Goal: Task Accomplishment & Management: Use online tool/utility

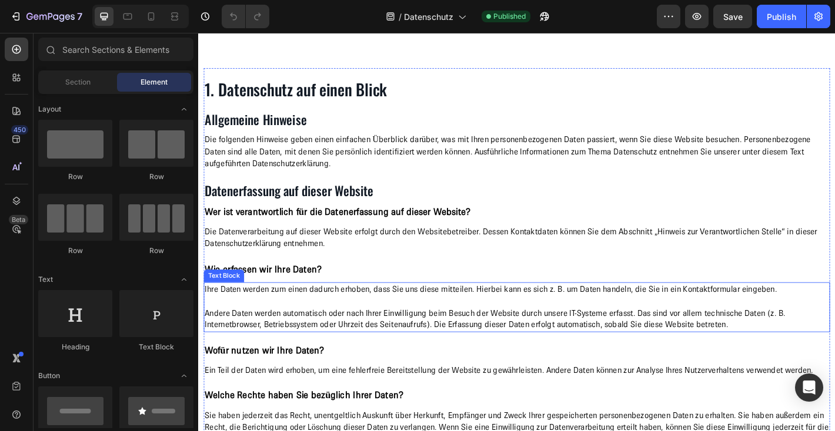
scroll to position [1106, 0]
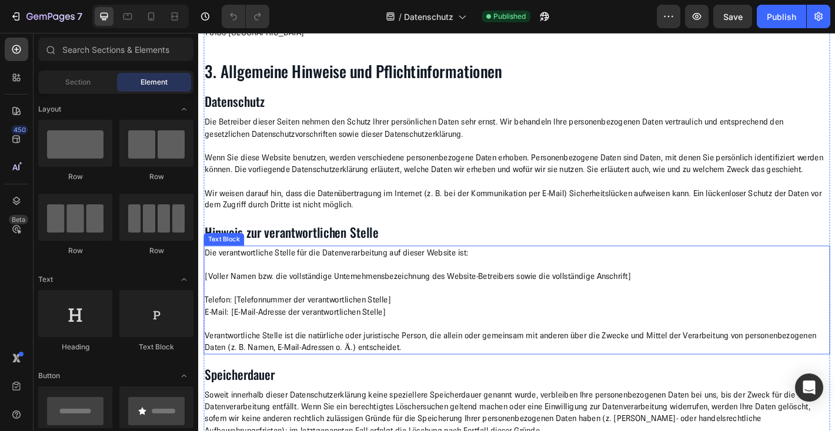
click at [452, 305] on p "[Voller Namen bzw. die vollständige Unternehmensbezeichnung des Website-Betreib…" at bounding box center [550, 303] width 691 height 13
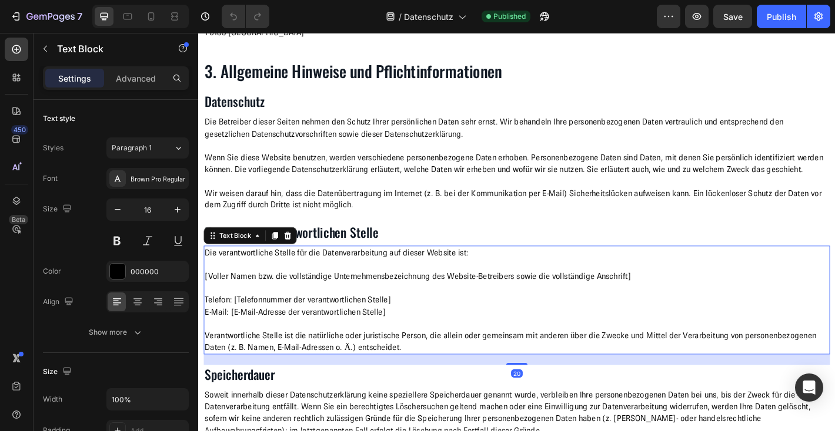
click at [440, 301] on p "[Voller Namen bzw. die vollständige Unternehmensbezeichnung des Website-Betreib…" at bounding box center [550, 303] width 691 height 13
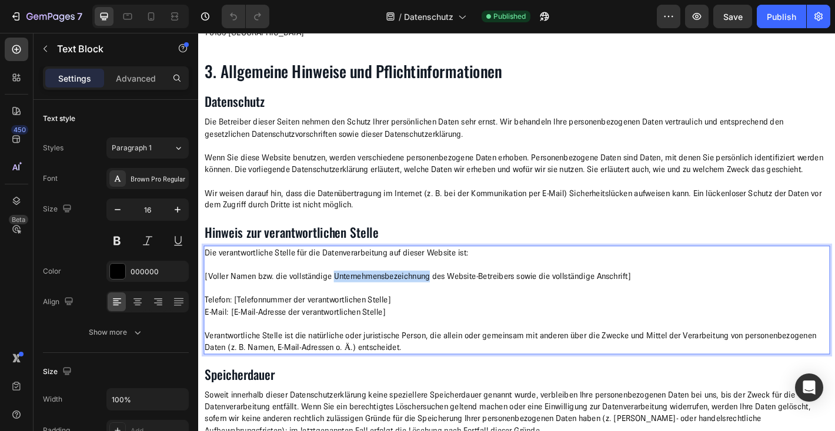
click at [440, 301] on p "[Voller Namen bzw. die vollständige Unternehmensbezeichnung des Website-Betreib…" at bounding box center [550, 303] width 691 height 13
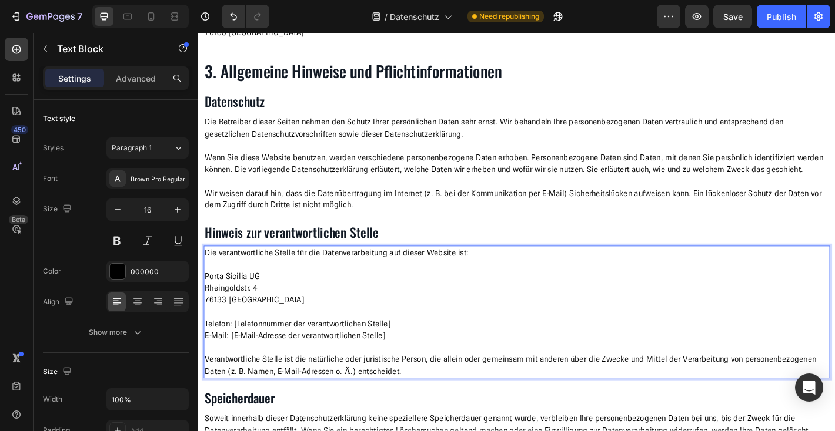
click at [369, 353] on p "Telefon: [Telefonnummer der verantwortlichen Stelle] E-Mail: [E-Mail-Adresse de…" at bounding box center [550, 362] width 691 height 26
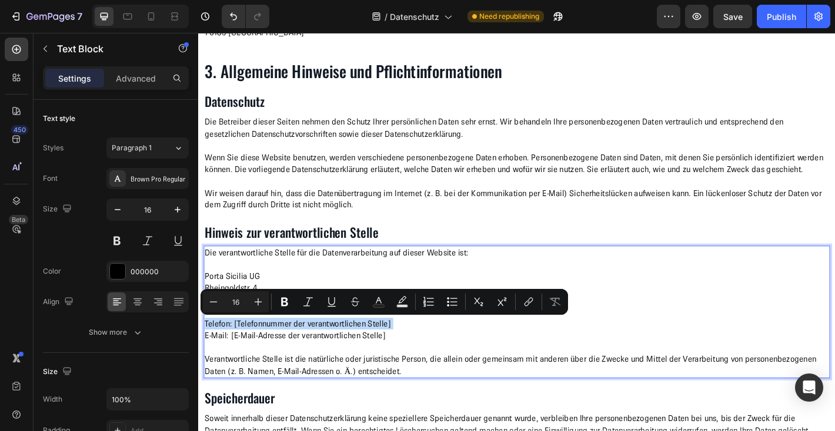
click at [369, 353] on p "Telefon: [Telefonnummer der verantwortlichen Stelle] E-Mail: [E-Mail-Adresse de…" at bounding box center [550, 362] width 691 height 26
drag, startPoint x: 238, startPoint y: 358, endPoint x: 443, endPoint y: 357, distance: 204.6
click at [443, 357] on p "Telefon: [Telefonnummer der verantwortlichen Stelle] E-Mail: [E-Mail-Adresse de…" at bounding box center [550, 362] width 691 height 26
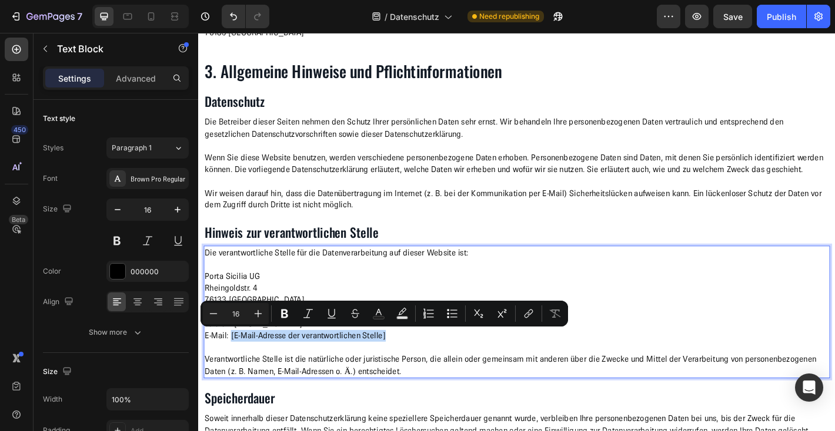
drag, startPoint x: 235, startPoint y: 368, endPoint x: 409, endPoint y: 369, distance: 174.0
click at [409, 369] on p "Telefon: [PHONE_NUMBER] E-Mail: [E-Mail-Adresse der verantwortlichen Stelle]" at bounding box center [550, 362] width 691 height 26
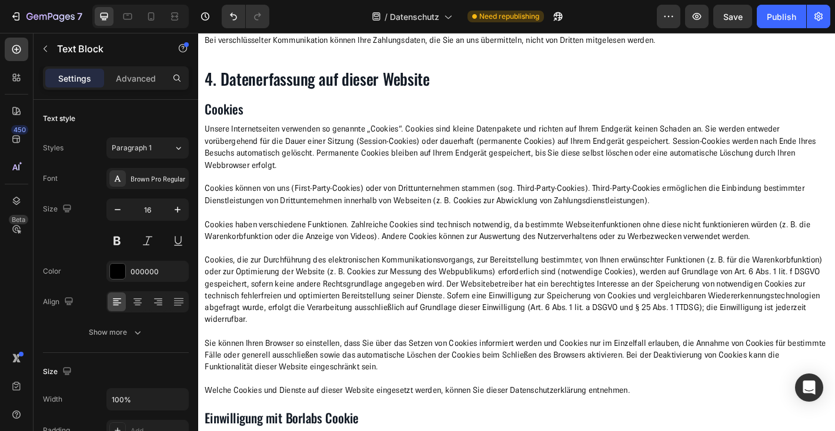
scroll to position [2910, 0]
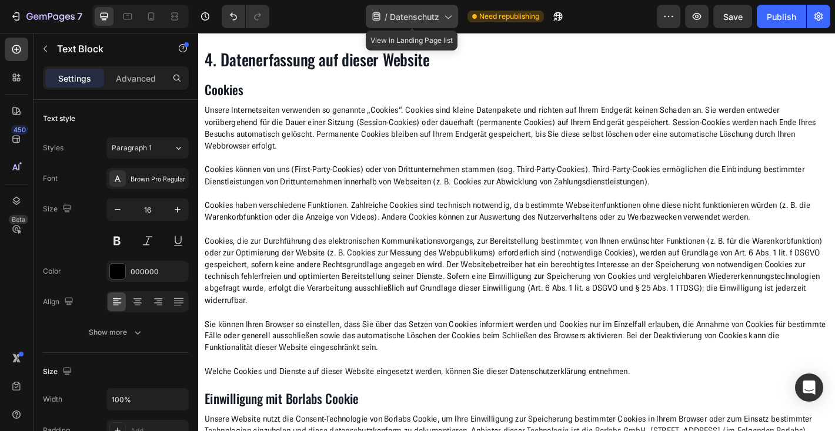
click at [446, 21] on icon at bounding box center [447, 17] width 12 height 12
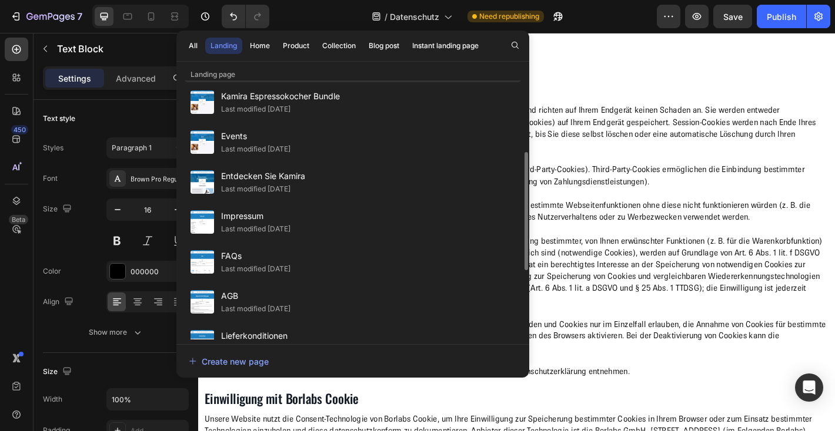
scroll to position [0, 0]
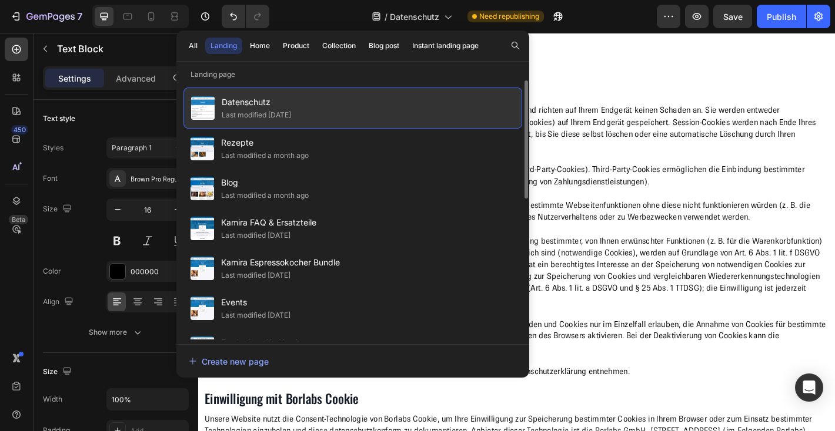
click at [291, 112] on div "Last modified [DATE]" at bounding box center [256, 115] width 69 height 12
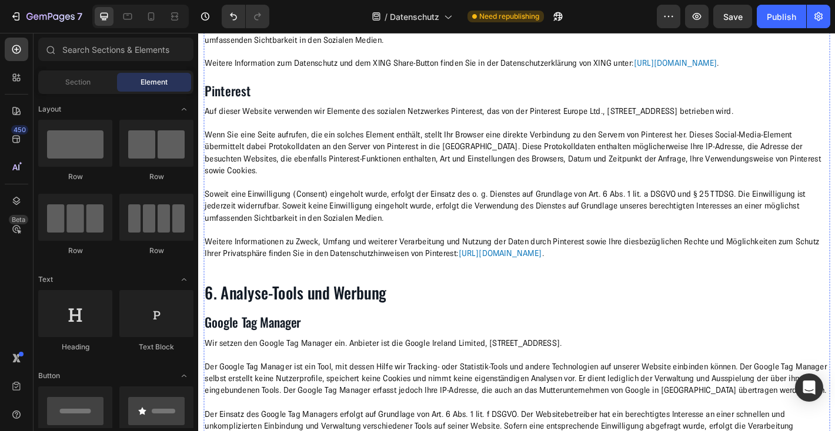
scroll to position [5664, 0]
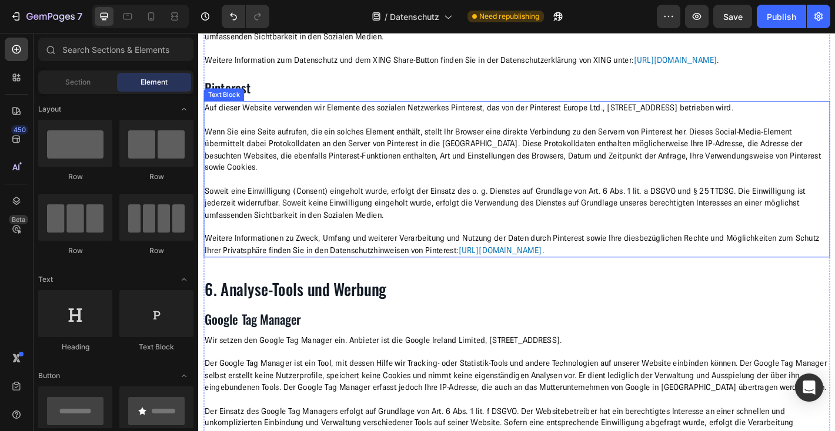
click at [419, 189] on p "Wenn Sie eine Seite aufrufen, die ein solches Element enthält, stellt Ihr Brows…" at bounding box center [550, 162] width 691 height 53
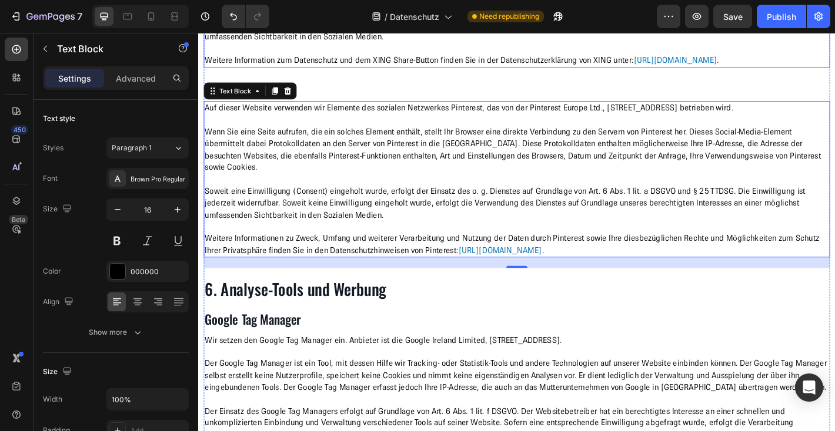
click at [508, 44] on p "Soweit eine Einwilligung (Consent) eingeholt wurde, erfolgt der Einsatz des o. …" at bounding box center [550, 24] width 691 height 39
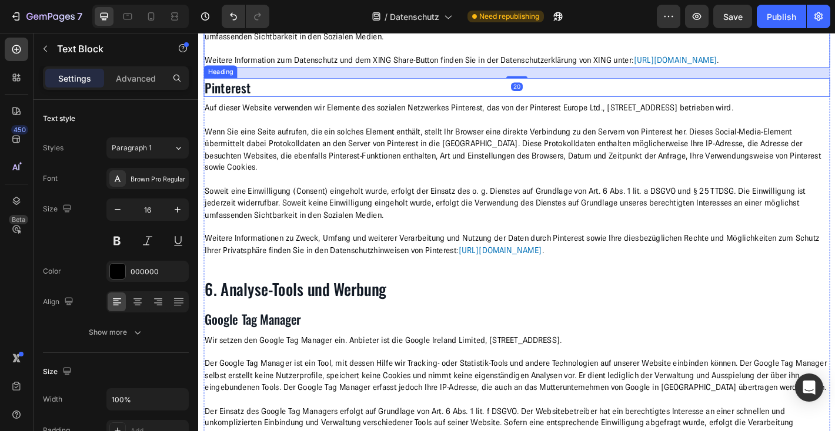
click at [269, 104] on h2 "Pinterest" at bounding box center [551, 93] width 694 height 21
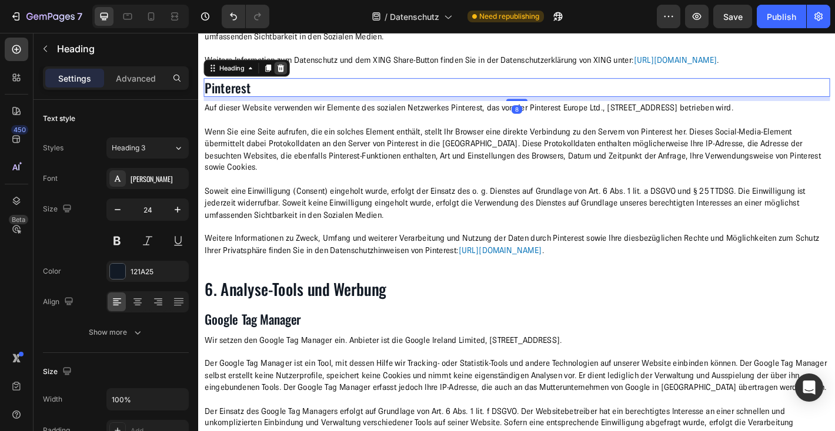
click at [289, 76] on icon at bounding box center [290, 72] width 8 height 8
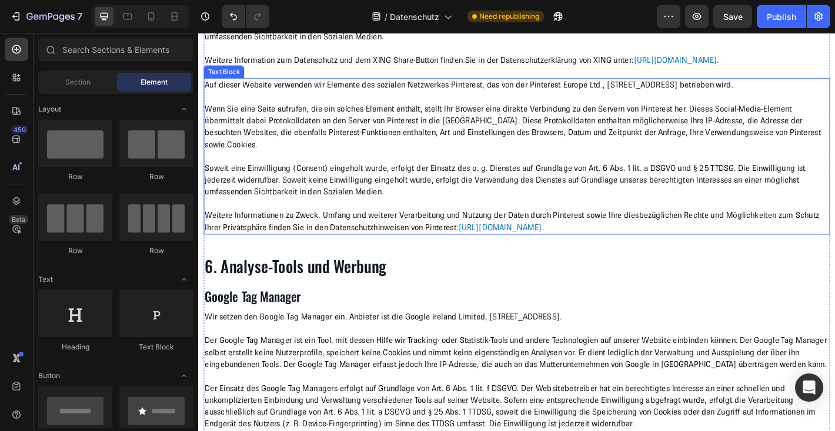
click at [249, 111] on p at bounding box center [550, 104] width 691 height 13
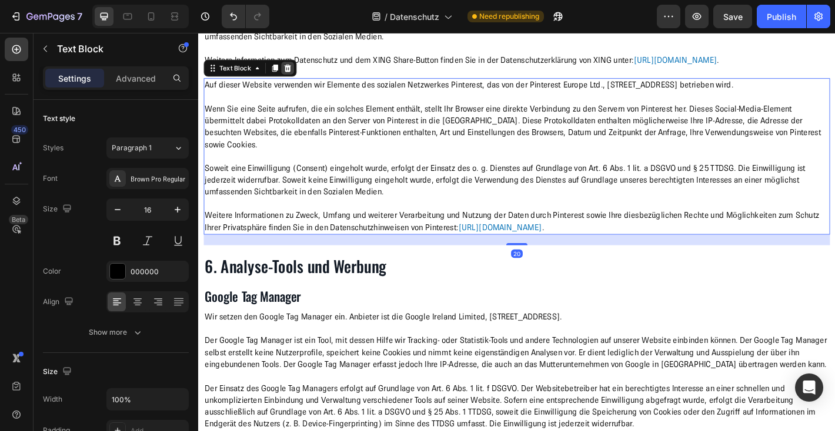
click at [299, 76] on icon at bounding box center [297, 72] width 8 height 8
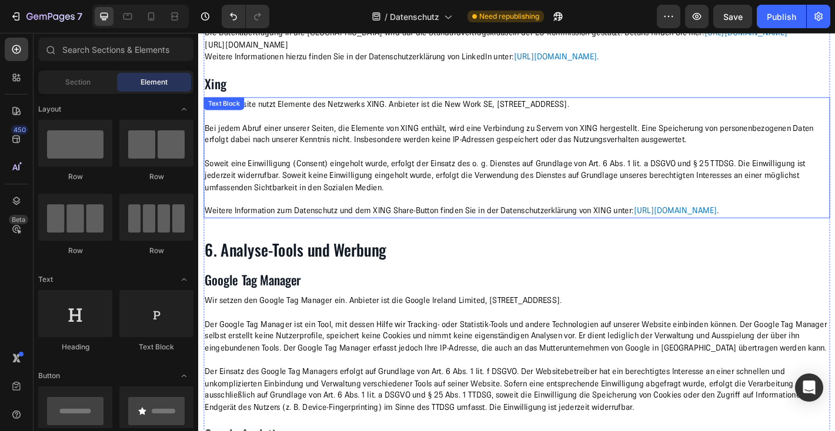
scroll to position [5495, 0]
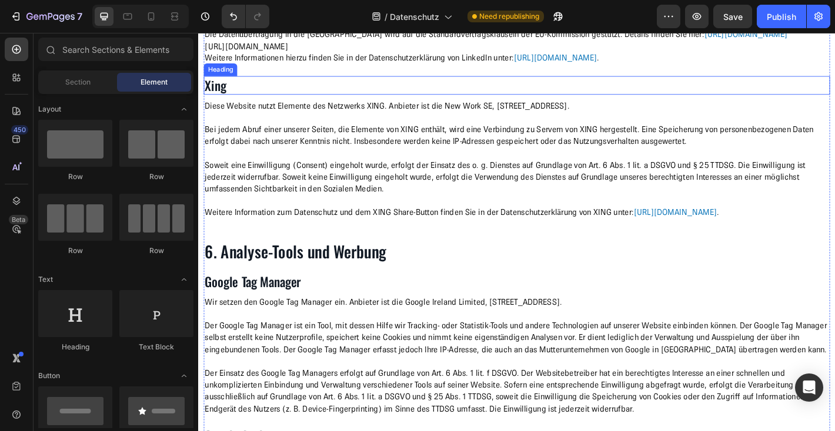
click at [241, 102] on h2 "Xing" at bounding box center [551, 91] width 694 height 21
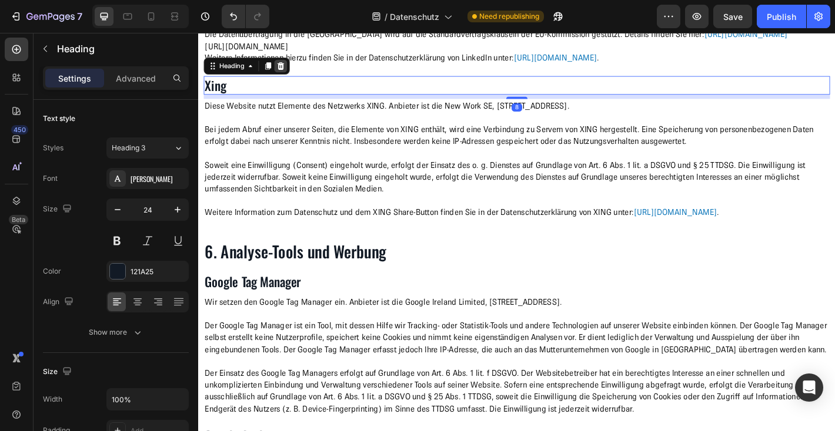
click at [290, 73] on icon at bounding box center [290, 69] width 8 height 8
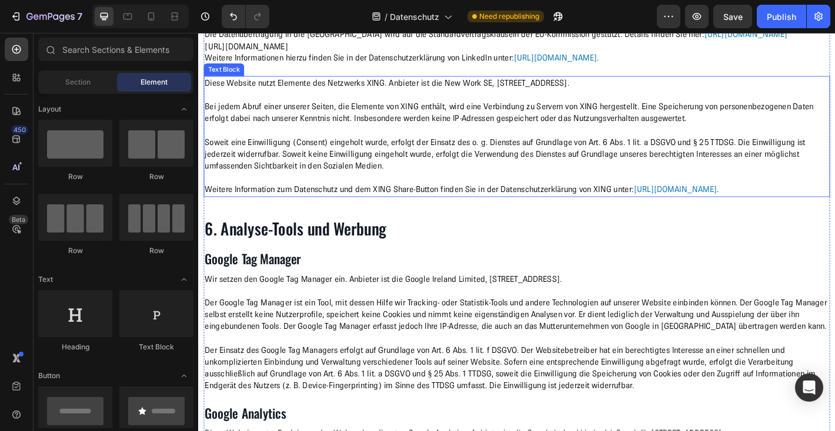
click at [277, 135] on p "Bei jedem Abruf einer unserer Seiten, die Elemente von XING enthält, wird eine …" at bounding box center [550, 121] width 691 height 26
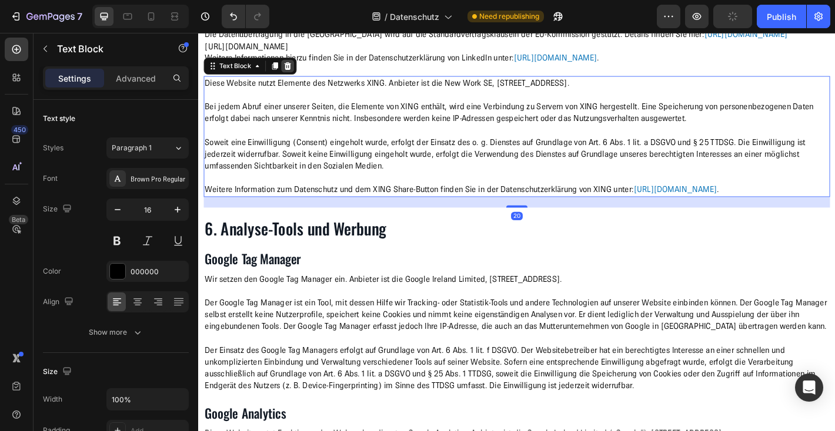
click at [296, 73] on icon at bounding box center [297, 69] width 8 height 8
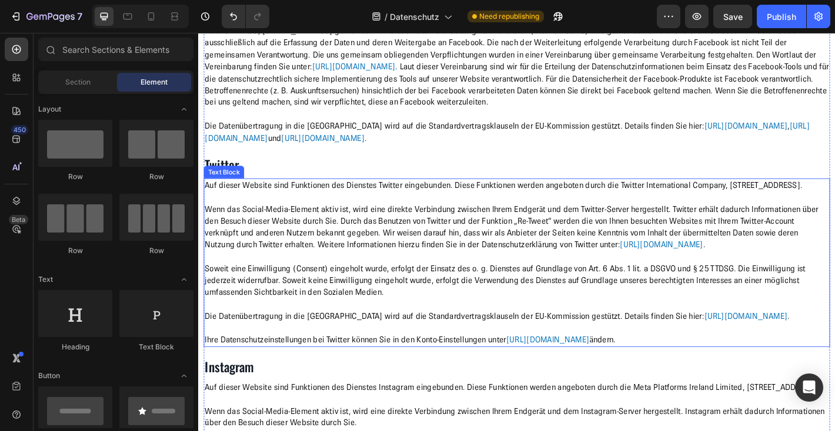
scroll to position [4577, 0]
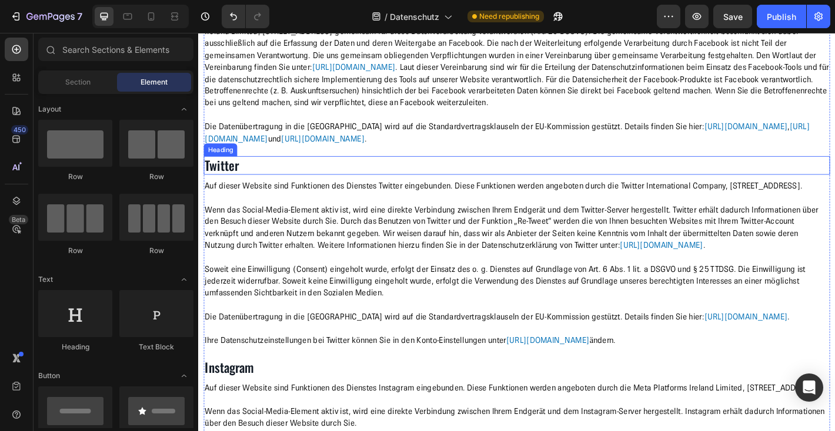
click at [280, 190] on h2 "Twitter" at bounding box center [551, 180] width 694 height 21
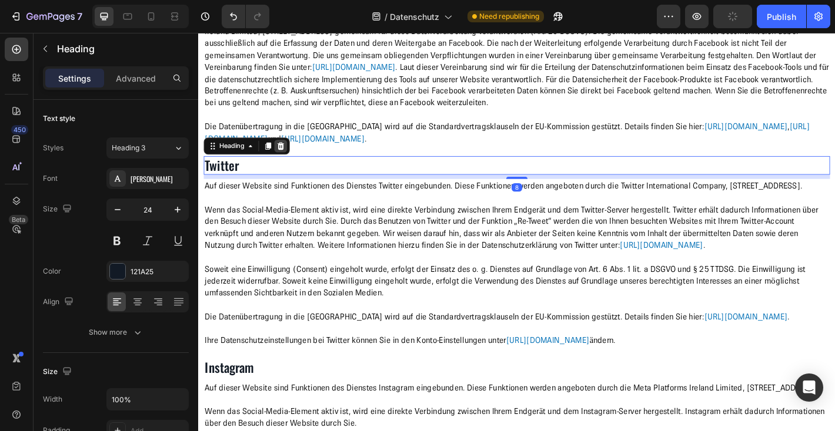
click at [293, 163] on icon at bounding box center [289, 158] width 9 height 9
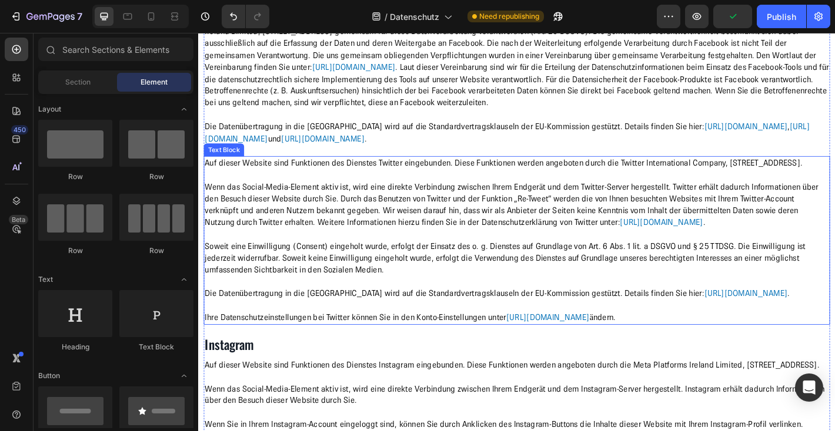
click at [267, 250] on p "Wenn das Social-Media-Element aktiv ist, wird eine direkte Verbindung zwischen …" at bounding box center [550, 224] width 691 height 53
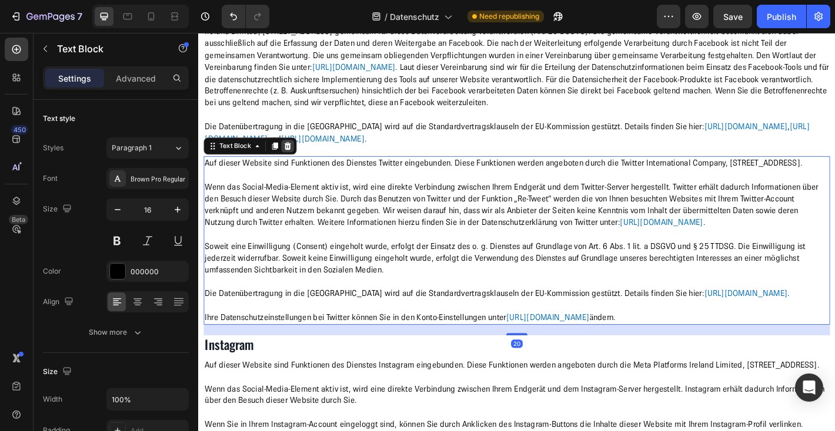
click at [295, 163] on icon at bounding box center [296, 158] width 9 height 9
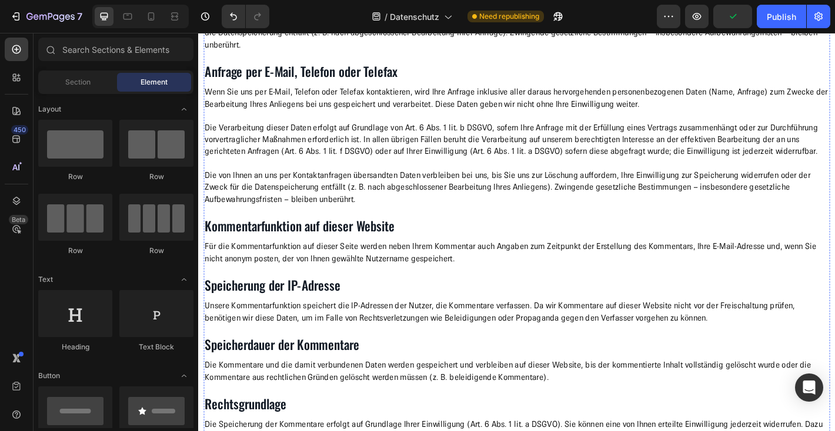
scroll to position [3814, 0]
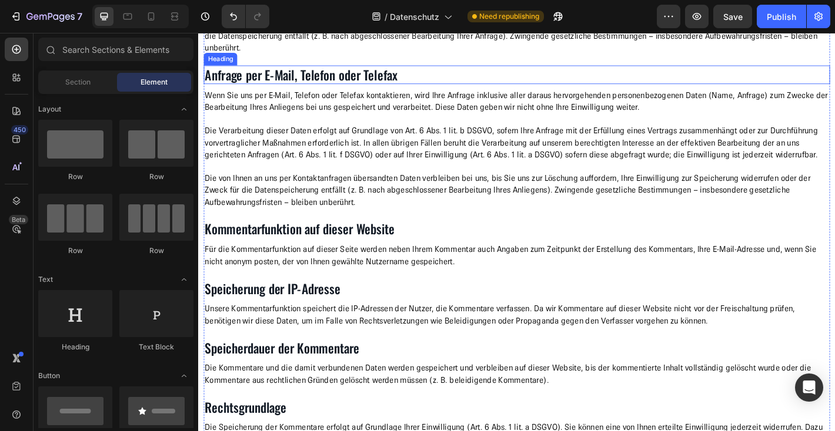
click at [397, 90] on h2 "Anfrage per E-Mail, Telefon oder Telefax" at bounding box center [551, 79] width 694 height 21
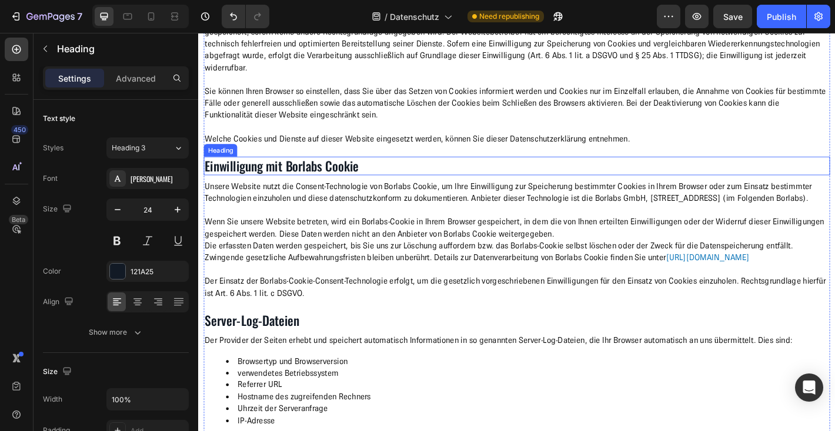
scroll to position [3162, 0]
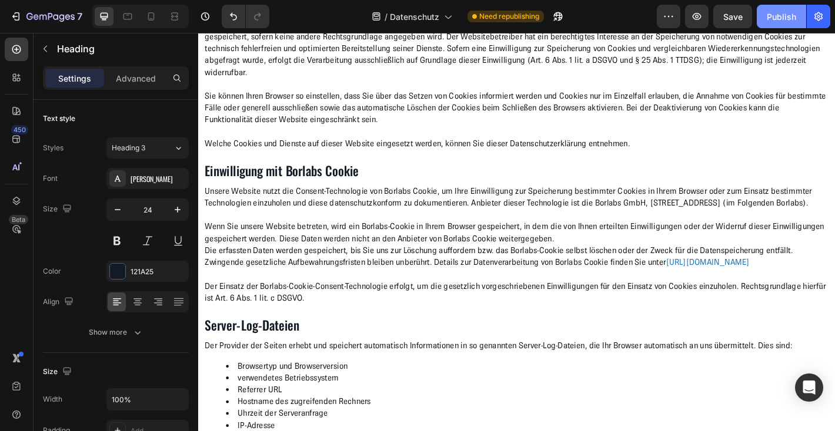
click at [775, 20] on div "Publish" at bounding box center [781, 17] width 29 height 12
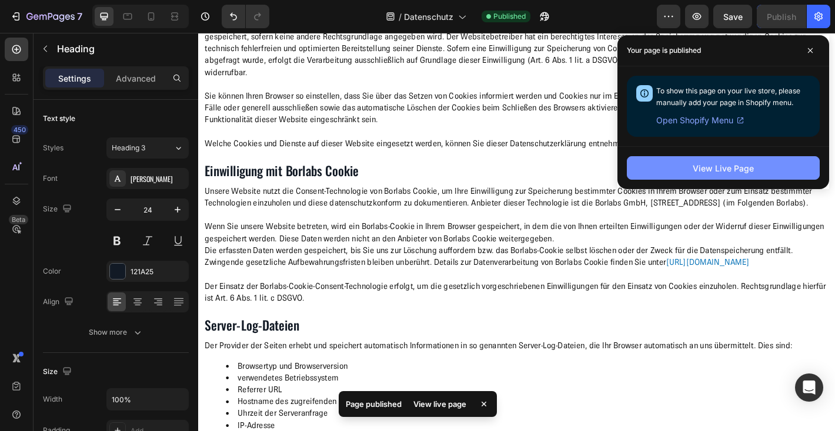
click at [717, 170] on div "View Live Page" at bounding box center [722, 168] width 61 height 12
